Goal: Transaction & Acquisition: Book appointment/travel/reservation

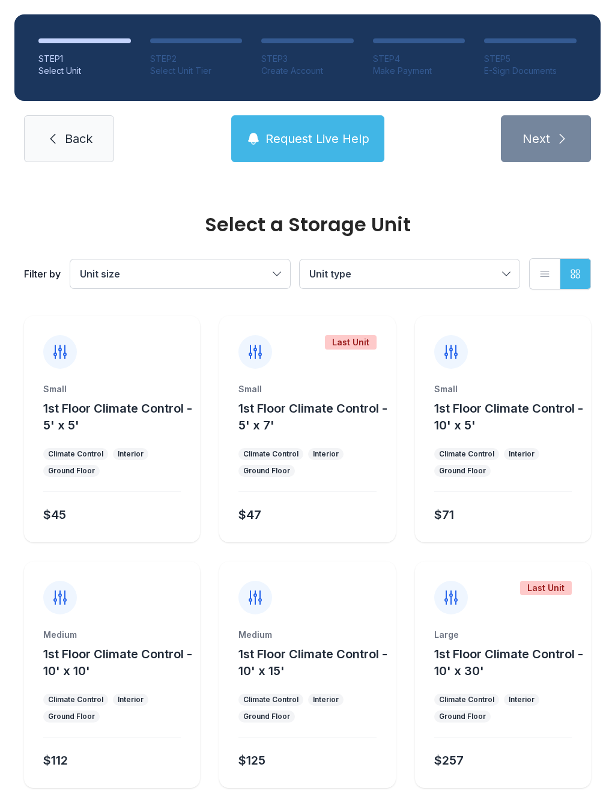
click at [505, 271] on button "Unit type" at bounding box center [410, 274] width 220 height 29
click at [454, 309] on label "1st Floor Climate Control" at bounding box center [409, 311] width 191 height 14
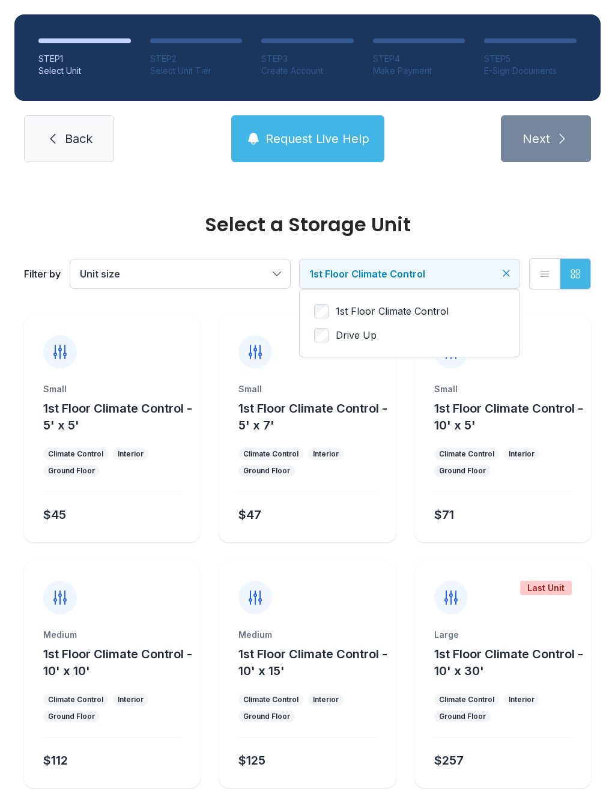
click at [463, 306] on label "1st Floor Climate Control" at bounding box center [409, 311] width 191 height 14
click at [433, 338] on label "Drive Up" at bounding box center [409, 335] width 191 height 14
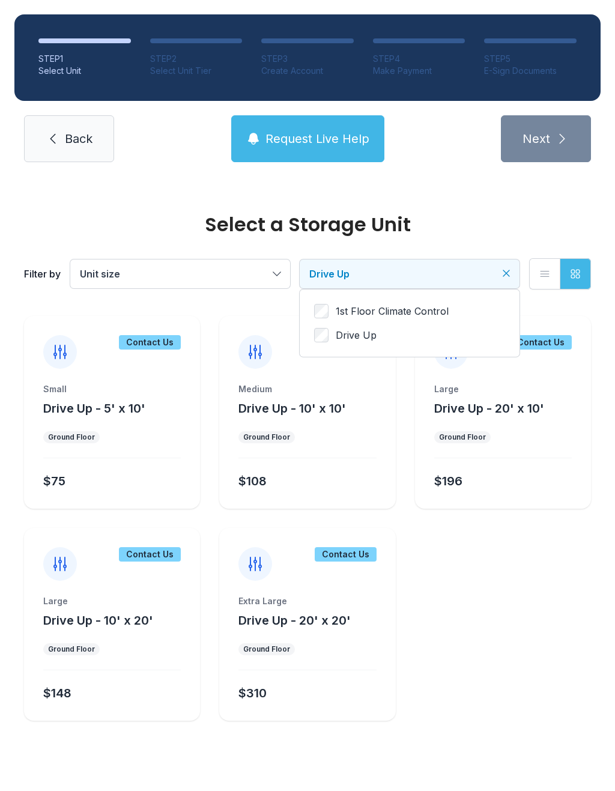
click at [442, 338] on label "Drive Up" at bounding box center [409, 335] width 191 height 14
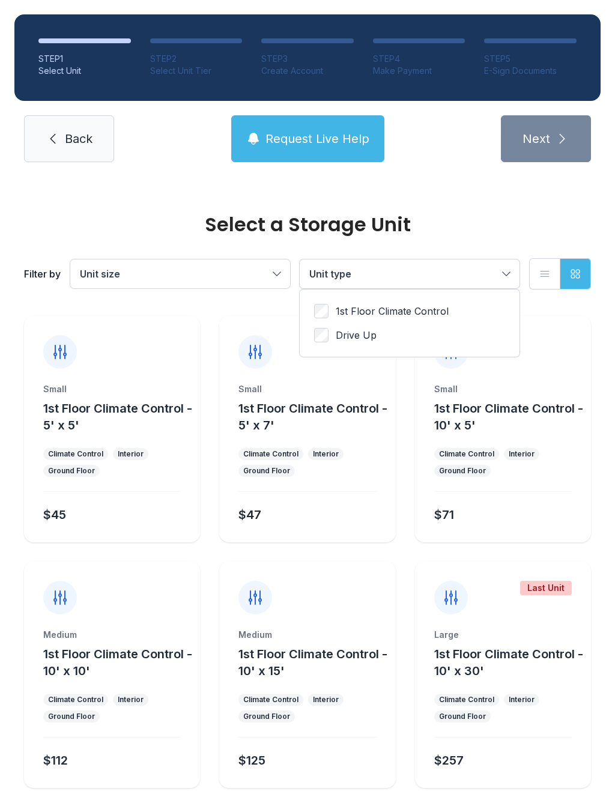
click at [446, 309] on span "1st Floor Climate Control" at bounding box center [392, 311] width 113 height 14
click at [460, 308] on label "1st Floor Climate Control" at bounding box center [409, 311] width 191 height 14
click at [440, 333] on label "Drive Up" at bounding box center [409, 335] width 191 height 14
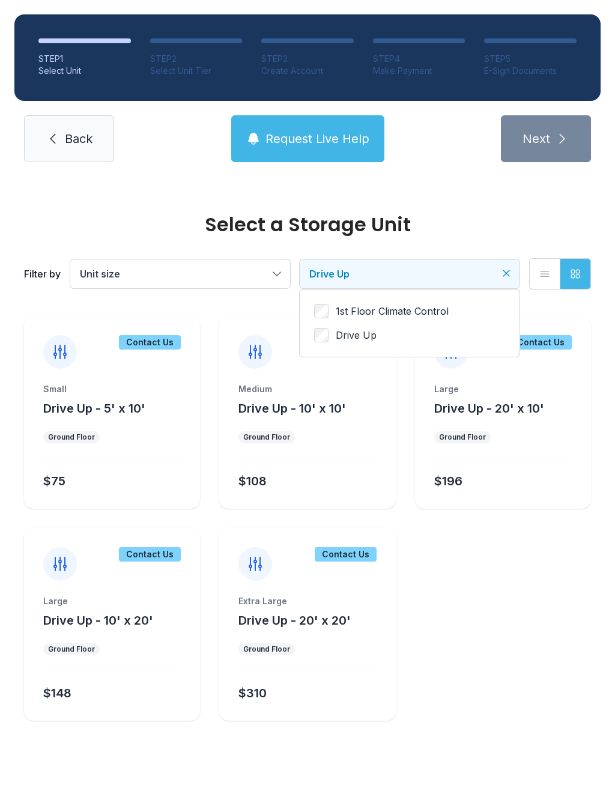
click at [444, 333] on label "Drive Up" at bounding box center [409, 335] width 191 height 14
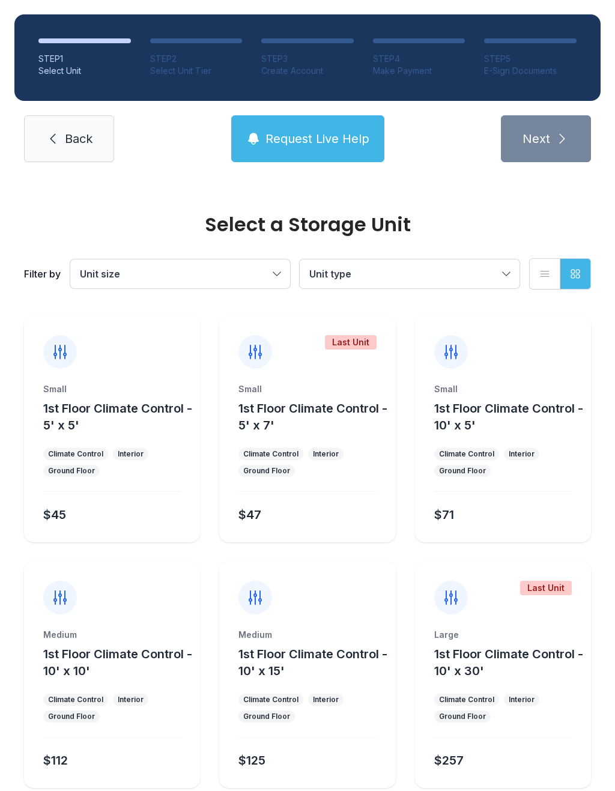
click at [352, 424] on button "1st Floor Climate Control - 5' x 7'" at bounding box center [314, 417] width 152 height 34
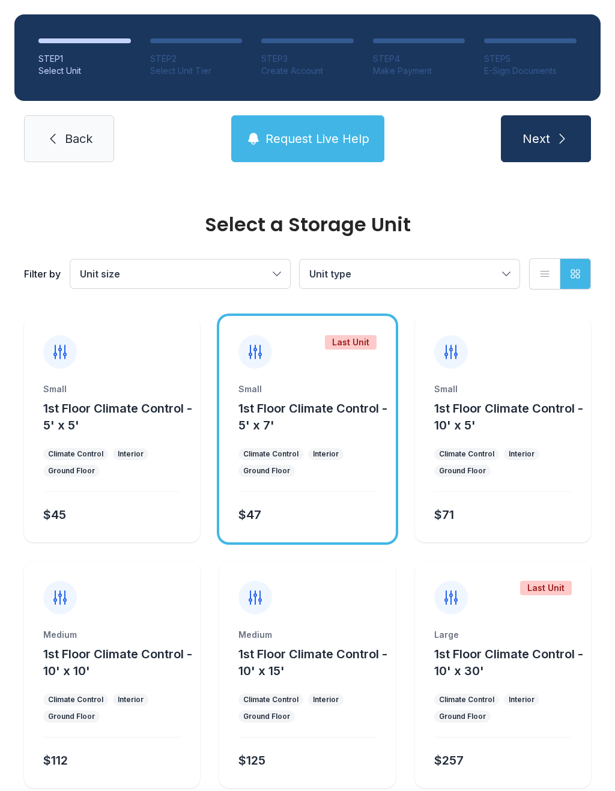
click at [550, 133] on button "Next" at bounding box center [546, 138] width 90 height 47
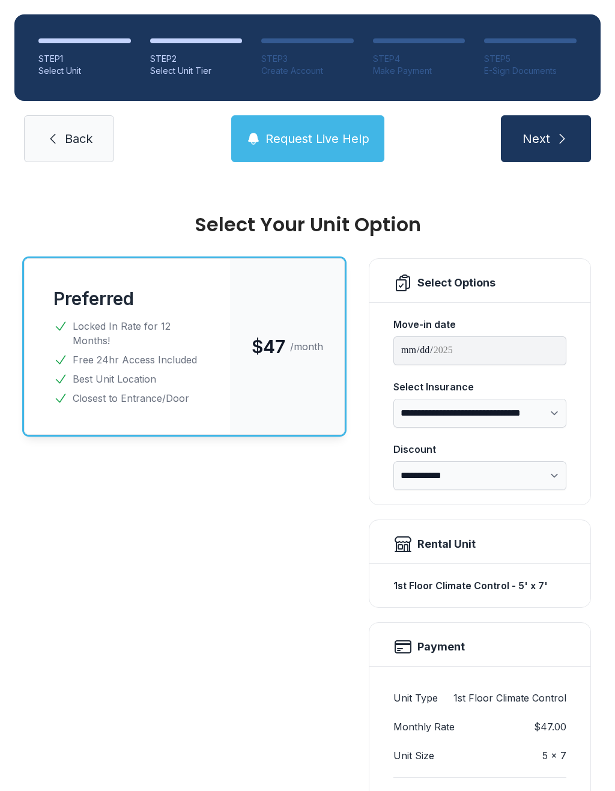
click at [556, 420] on select "**********" at bounding box center [479, 413] width 173 height 29
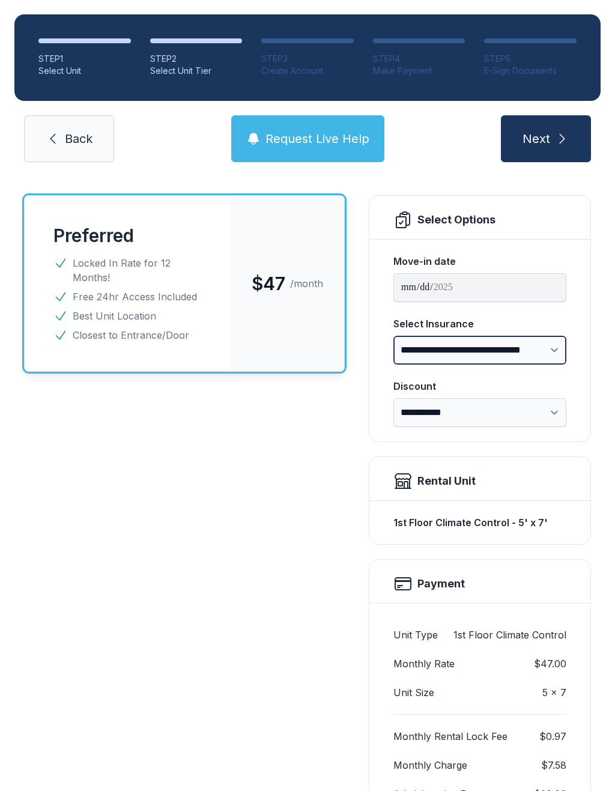
scroll to position [60, 0]
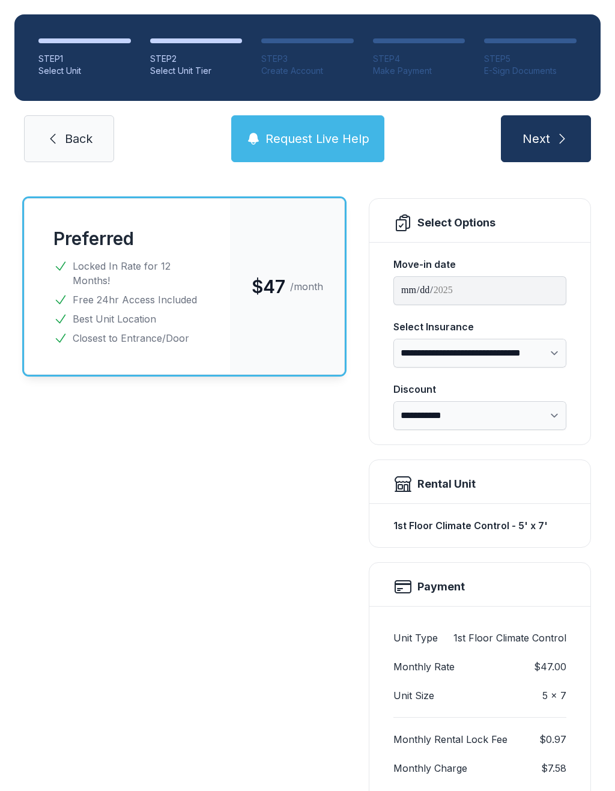
click at [93, 122] on link "Back" at bounding box center [69, 138] width 90 height 47
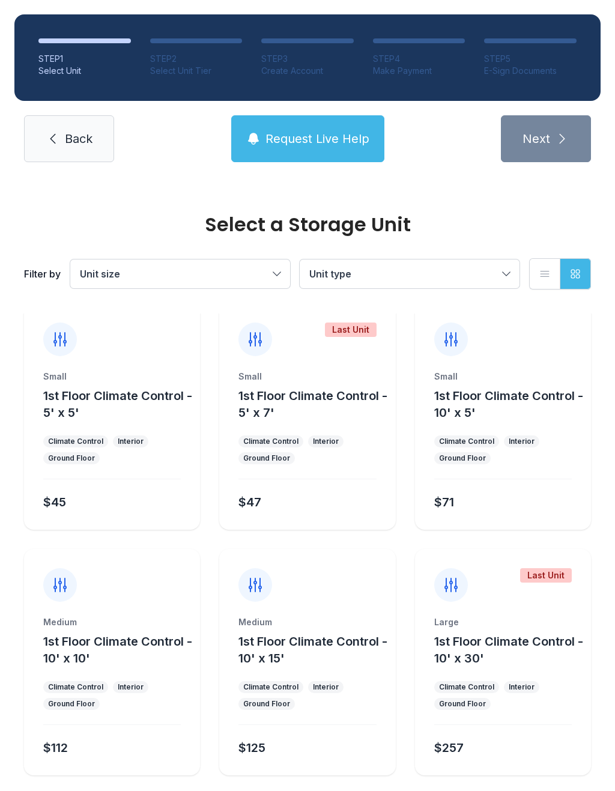
scroll to position [12, 0]
click at [548, 409] on button "1st Floor Climate Control - 10' x 5'" at bounding box center [510, 405] width 152 height 34
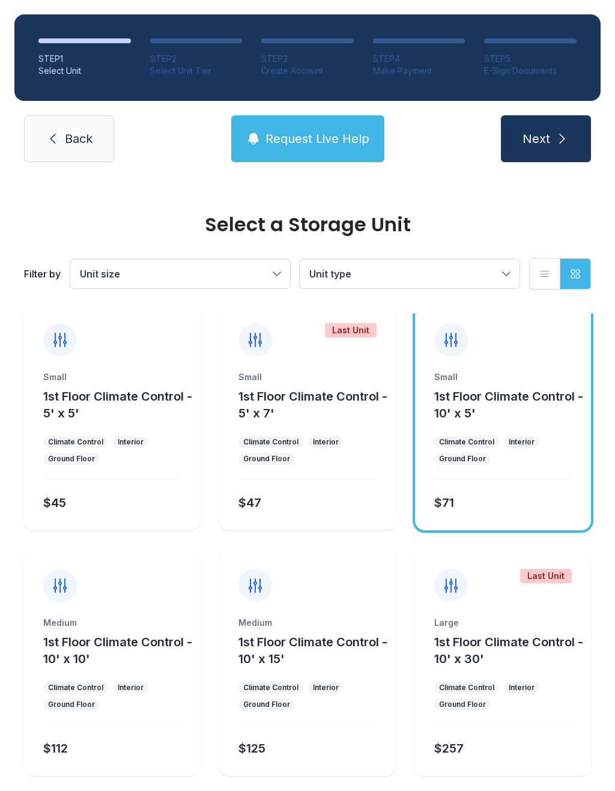
click at [535, 347] on div at bounding box center [503, 330] width 176 height 53
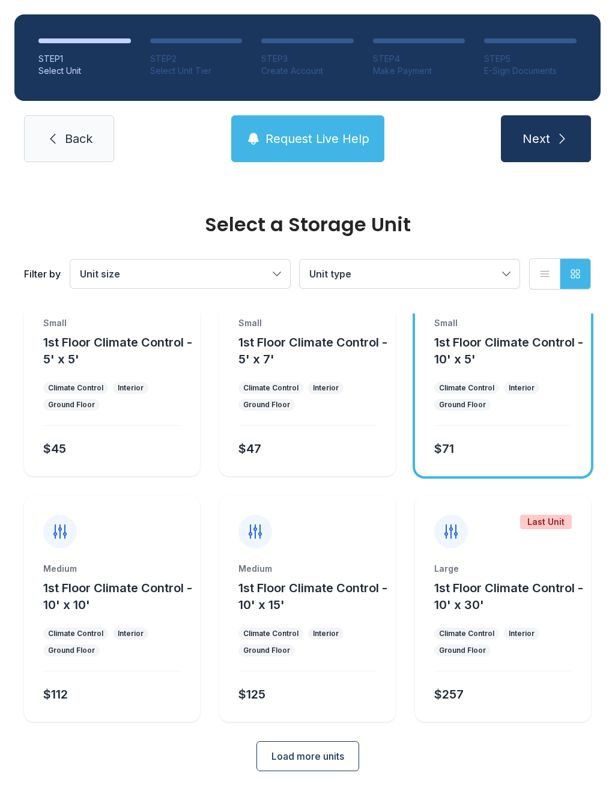
scroll to position [65, 0]
click at [369, 352] on button "1st Floor Climate Control - 5' x 7'" at bounding box center [314, 352] width 152 height 34
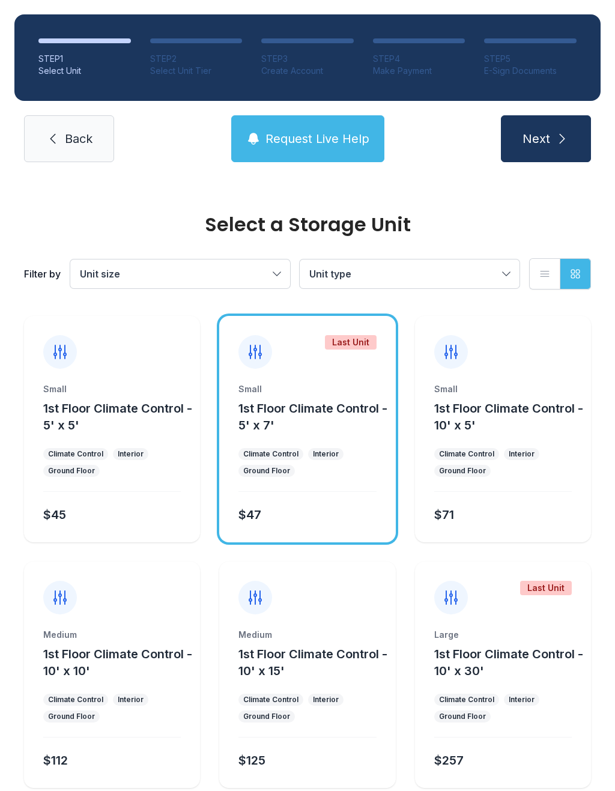
scroll to position [0, 0]
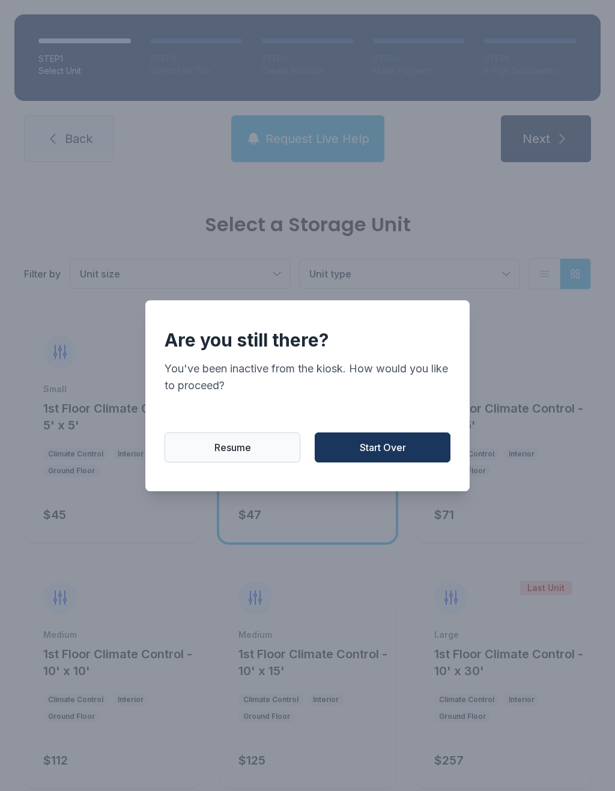
click at [221, 450] on span "Resume" at bounding box center [232, 447] width 37 height 14
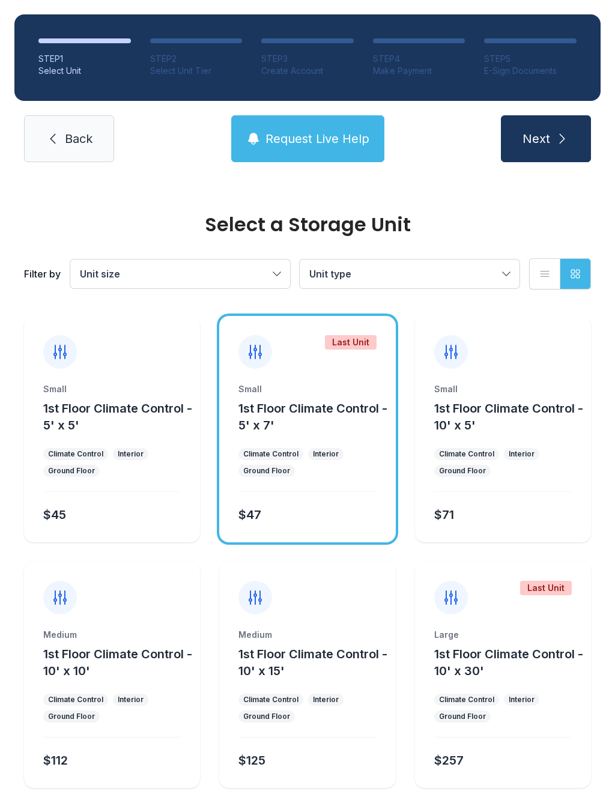
click at [67, 154] on link "Back" at bounding box center [69, 138] width 90 height 47
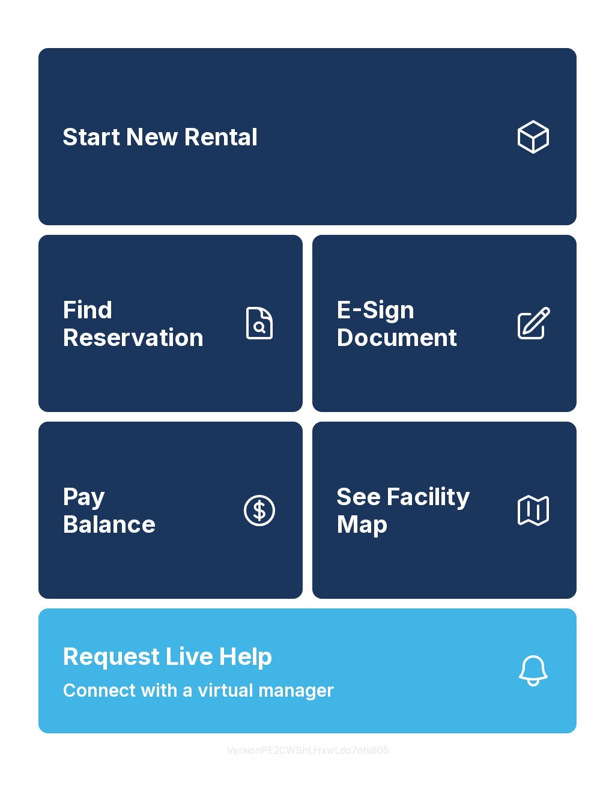
click at [490, 383] on link "E-Sign Document" at bounding box center [444, 323] width 264 height 177
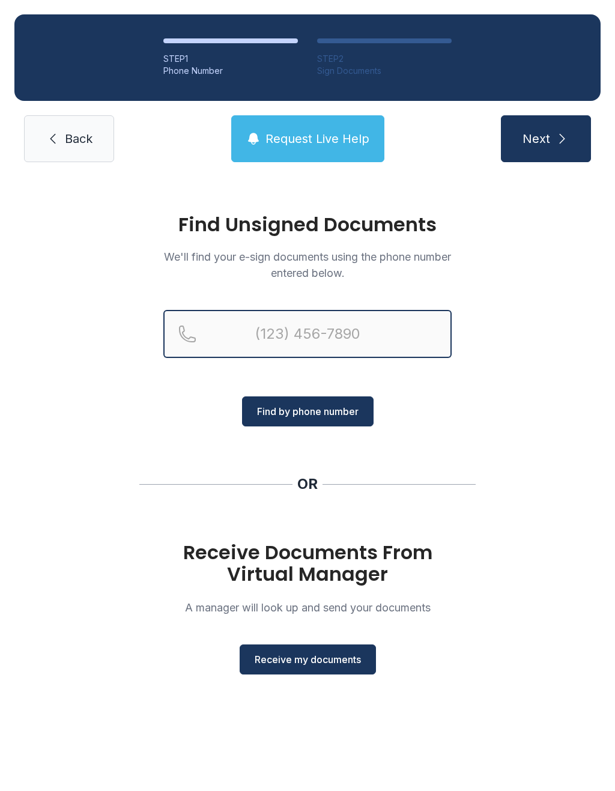
click at [386, 318] on input "Reservation phone number" at bounding box center [307, 334] width 288 height 48
type input "("
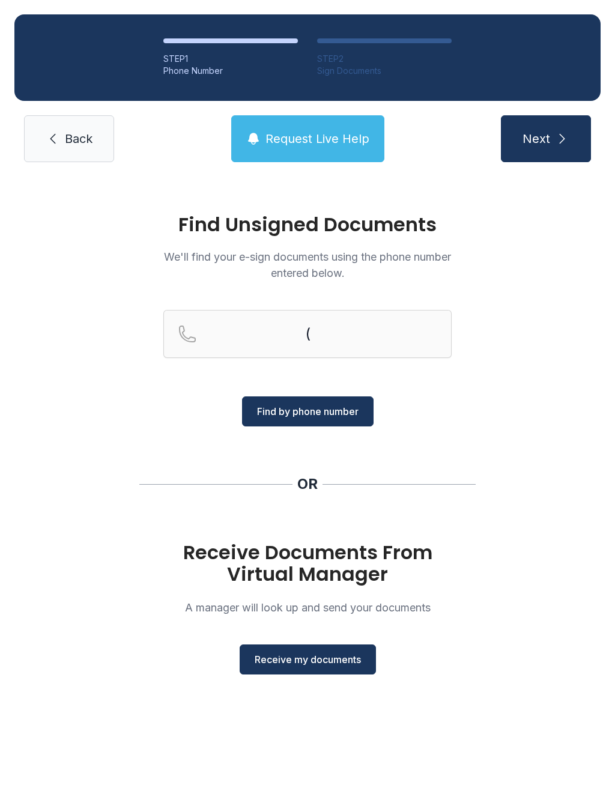
click at [337, 661] on span "Receive my documents" at bounding box center [308, 659] width 106 height 14
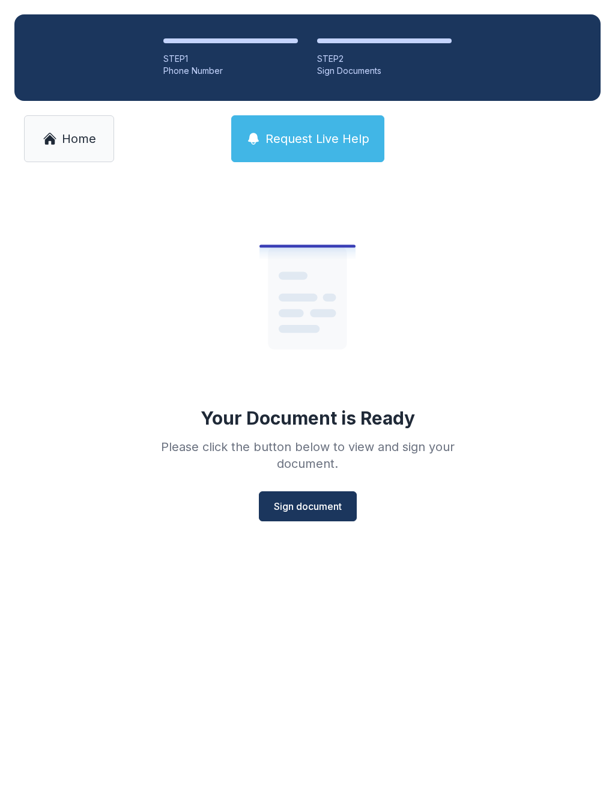
click at [321, 502] on span "Sign document" at bounding box center [308, 506] width 68 height 14
